Goal: Task Accomplishment & Management: Complete application form

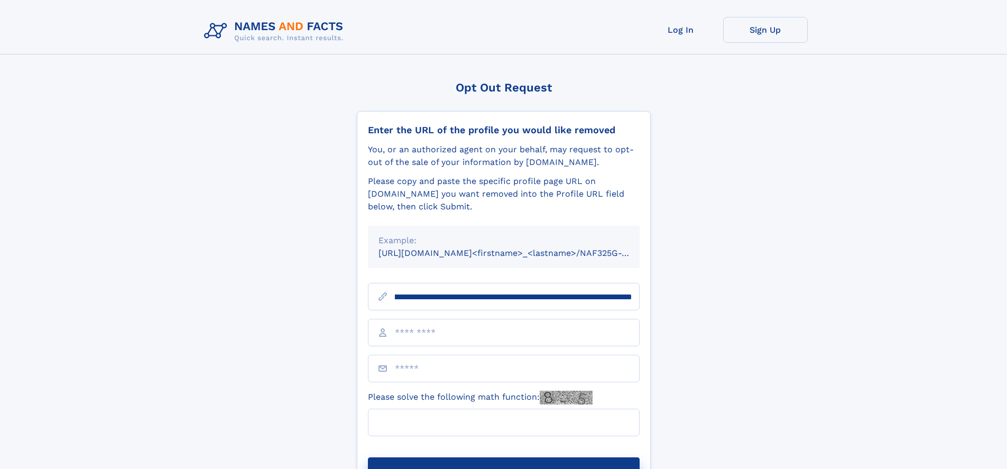
scroll to position [0, 114]
type input "**********"
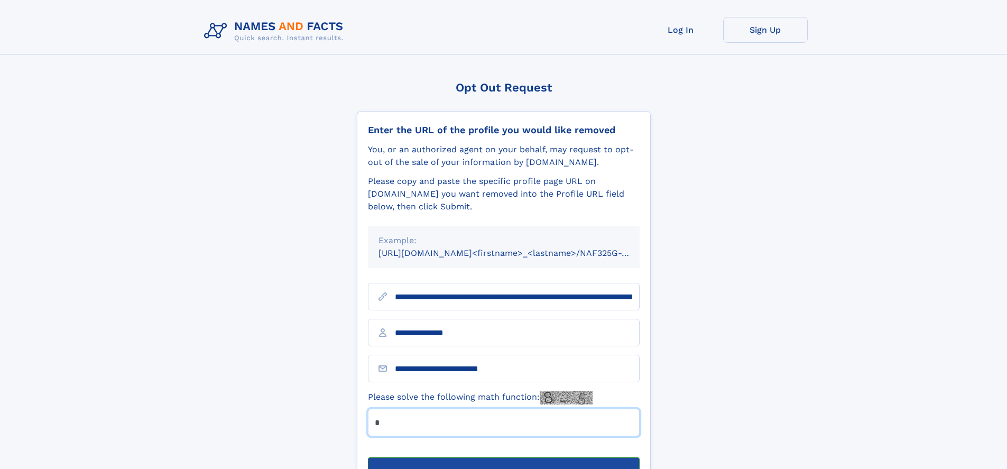
type input "*"
click at [503, 457] on button "Submit Opt Out Request" at bounding box center [504, 474] width 272 height 34
